Goal: Check status: Check status

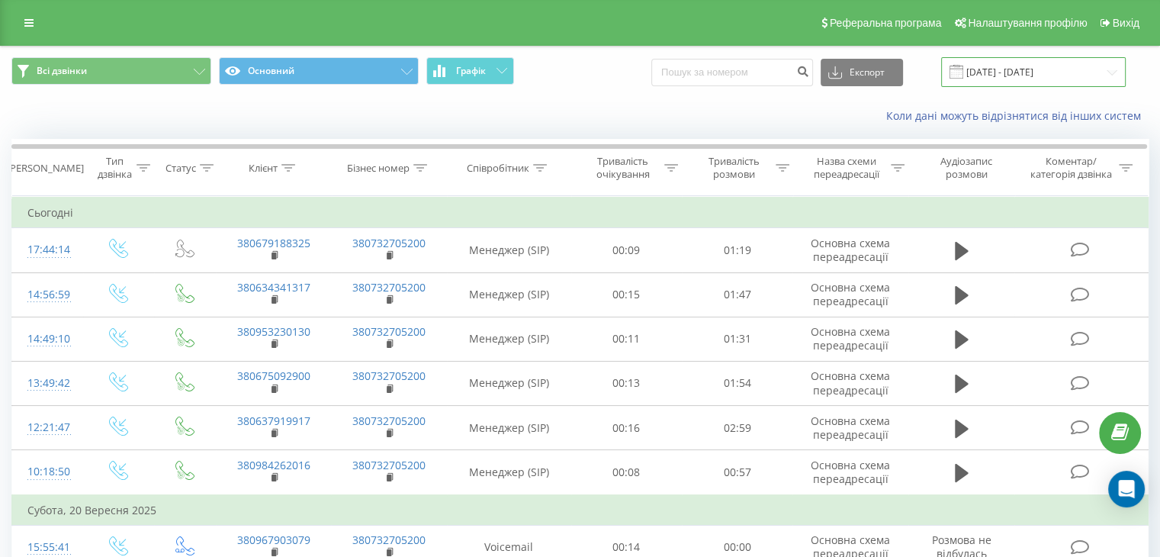
click at [1072, 73] on input "[DATE] - [DATE]" at bounding box center [1033, 72] width 185 height 30
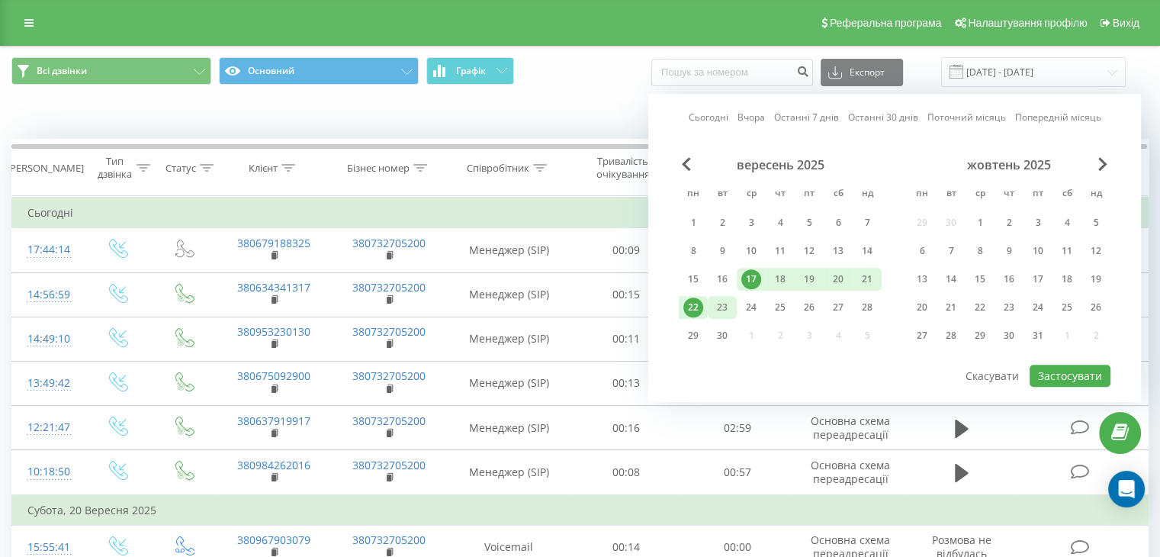
click at [728, 308] on div "23" at bounding box center [723, 308] width 20 height 20
click at [801, 284] on div "19" at bounding box center [810, 279] width 20 height 20
click at [1067, 373] on button "Застосувати" at bounding box center [1070, 376] width 81 height 22
type input "[DATE] - [DATE]"
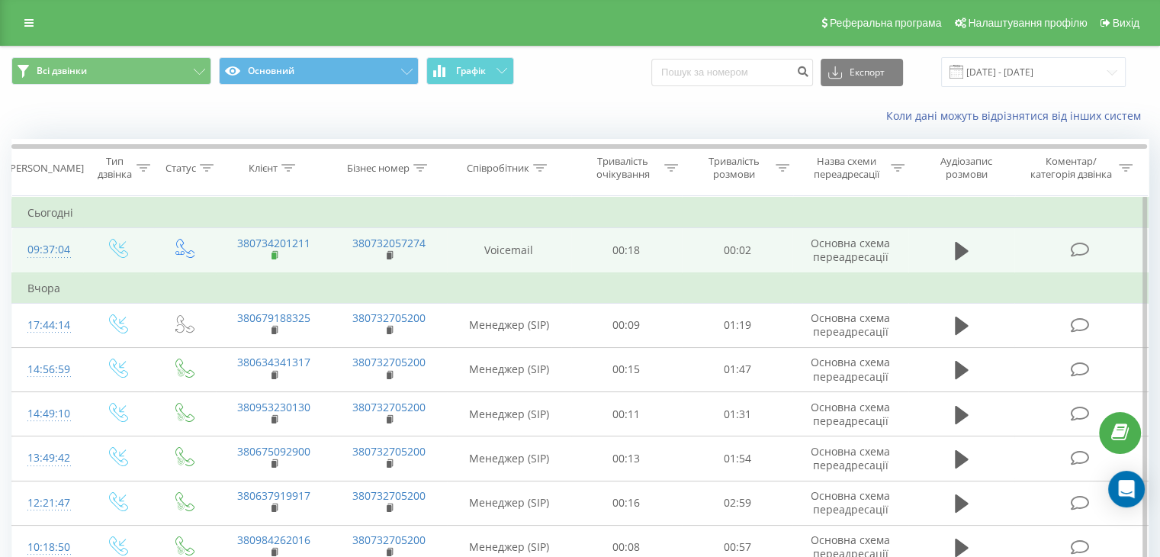
click at [273, 255] on rect at bounding box center [274, 256] width 5 height 7
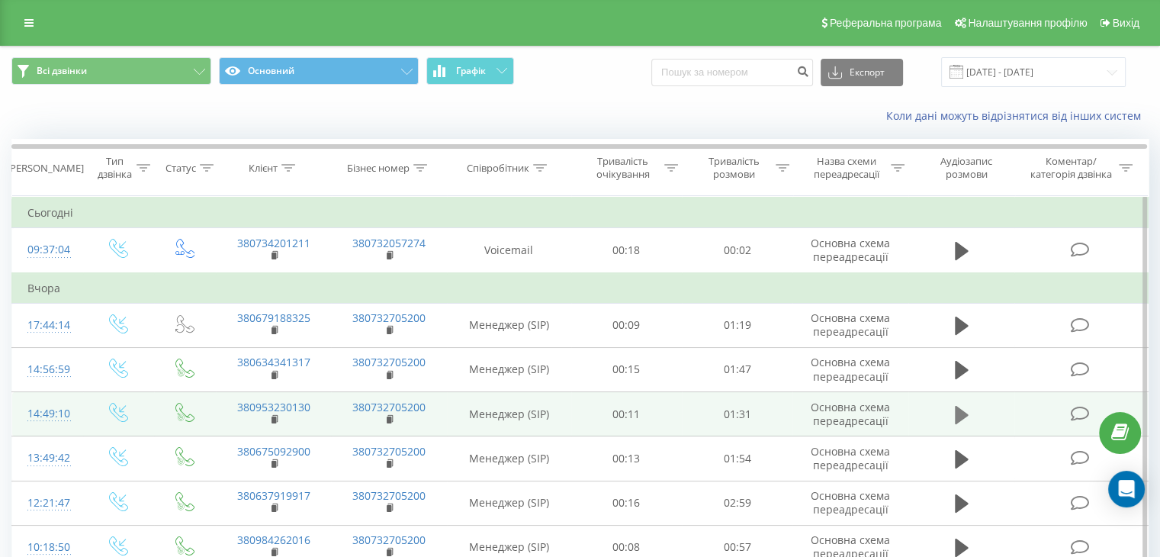
click at [955, 410] on icon at bounding box center [962, 414] width 14 height 21
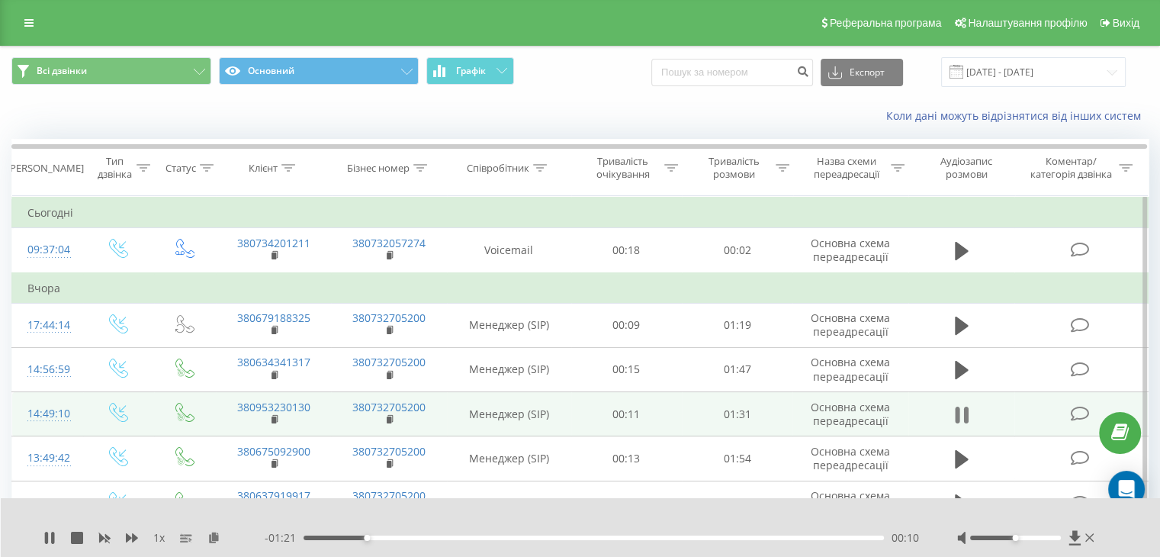
click at [959, 410] on icon at bounding box center [957, 415] width 5 height 17
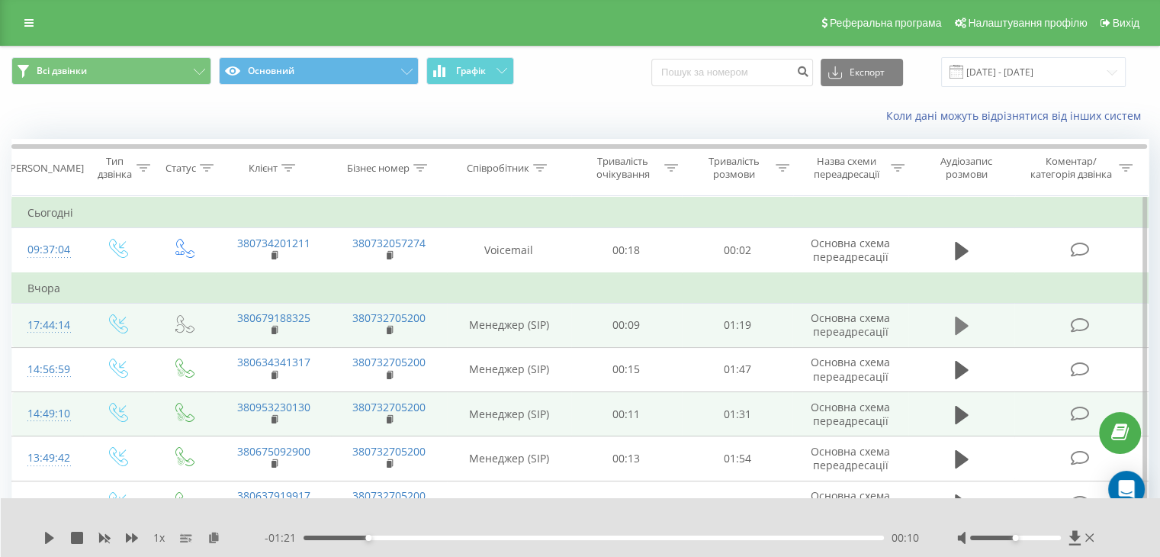
click at [952, 321] on button at bounding box center [962, 325] width 23 height 23
drag, startPoint x: 1012, startPoint y: 539, endPoint x: 1002, endPoint y: 539, distance: 9.9
click at [1002, 539] on div at bounding box center [1015, 538] width 91 height 5
click at [959, 323] on icon at bounding box center [957, 325] width 5 height 17
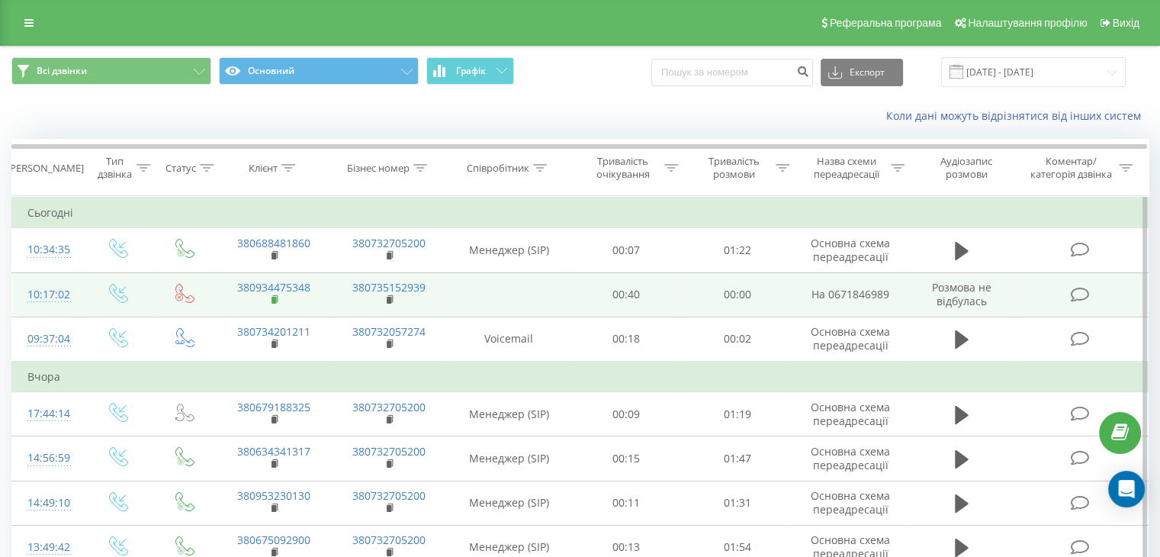
click at [275, 297] on rect at bounding box center [274, 300] width 5 height 7
